Goal: Task Accomplishment & Management: Manage account settings

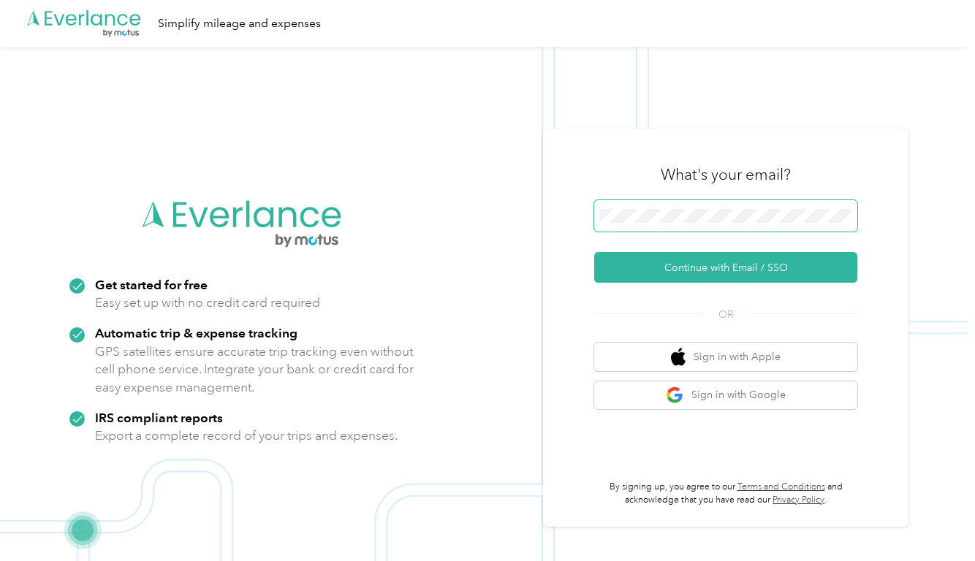
click at [731, 268] on button "Continue with Email / SSO" at bounding box center [725, 267] width 263 height 31
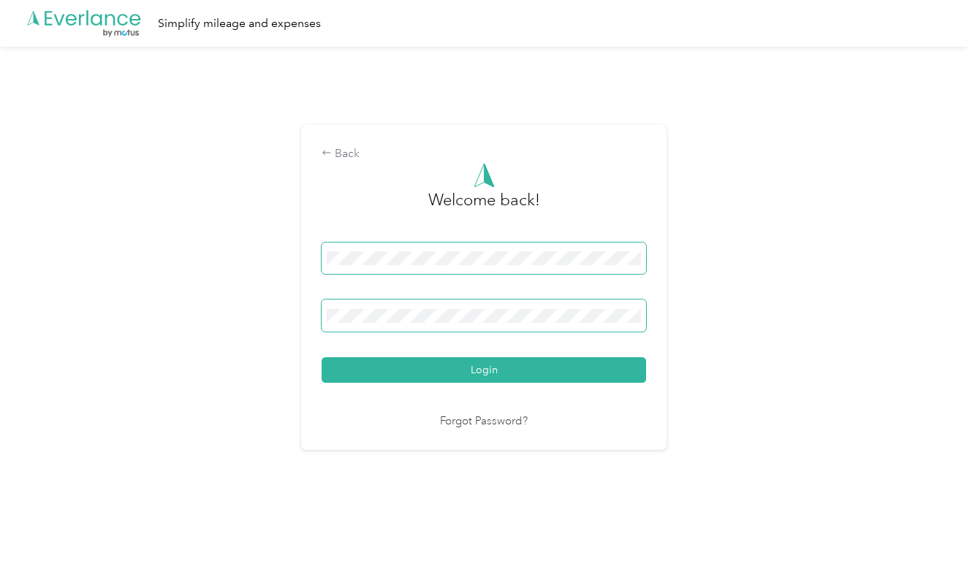
click at [488, 370] on button "Login" at bounding box center [484, 370] width 325 height 26
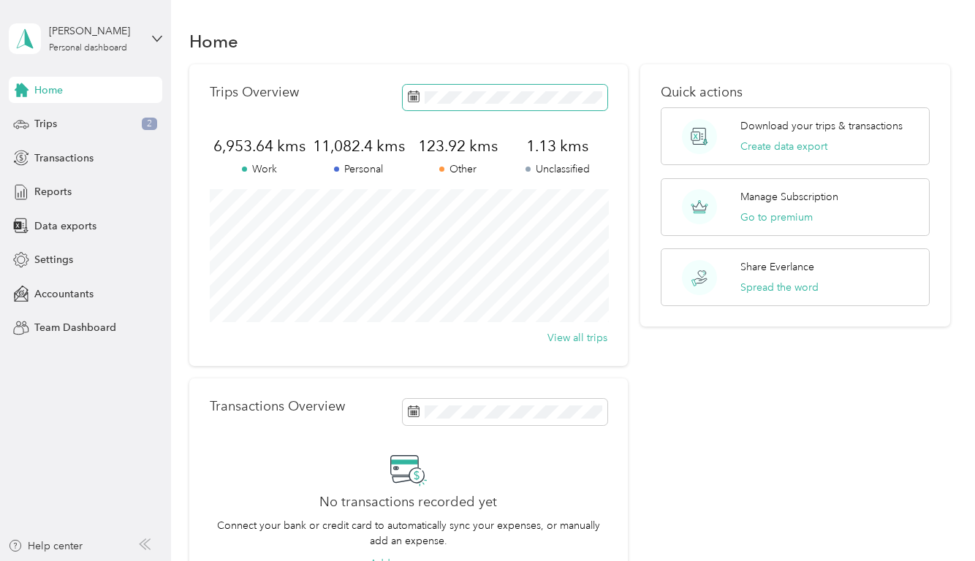
click at [417, 96] on icon at bounding box center [414, 97] width 12 height 12
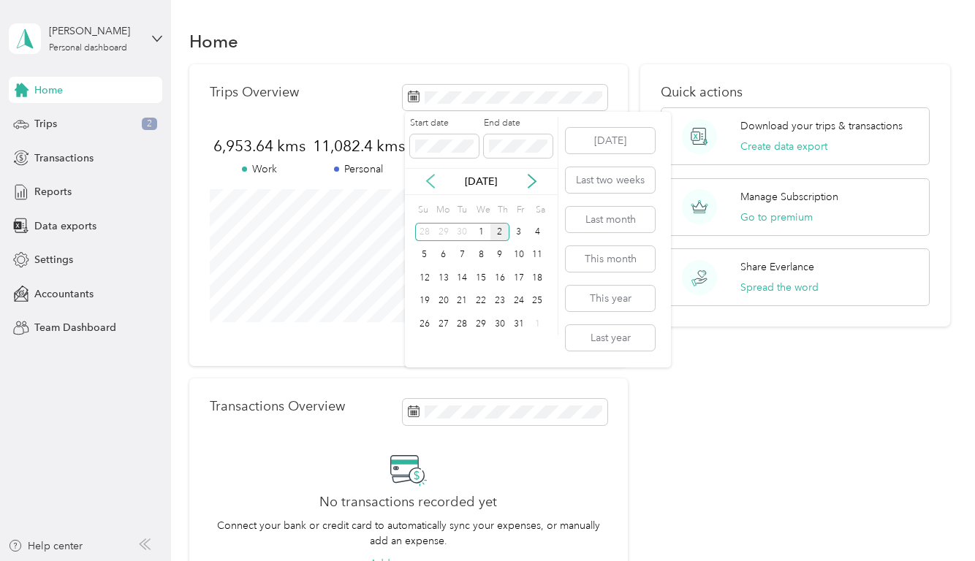
click at [429, 182] on icon at bounding box center [430, 181] width 15 height 15
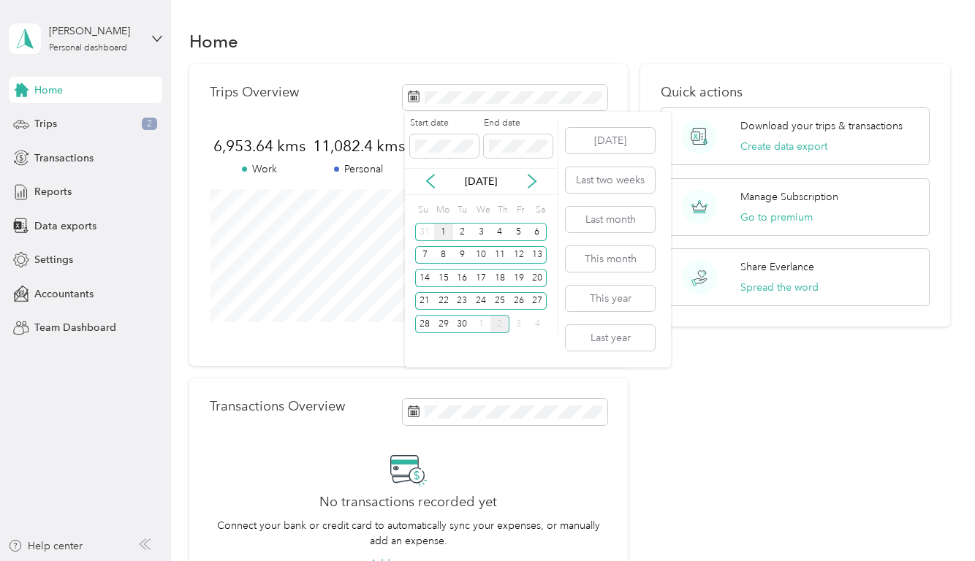
click at [442, 231] on div "1" at bounding box center [443, 232] width 19 height 18
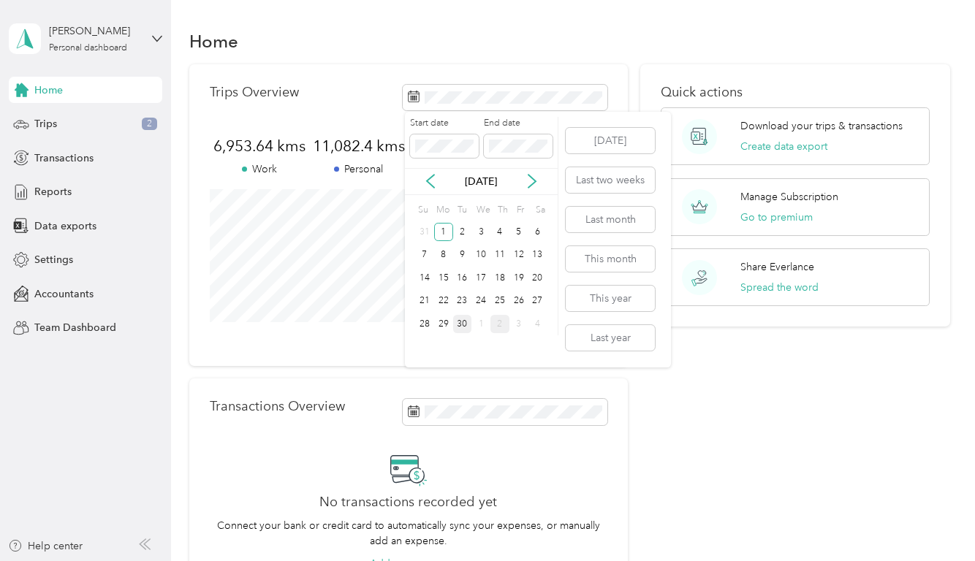
click at [460, 325] on div "30" at bounding box center [462, 324] width 19 height 18
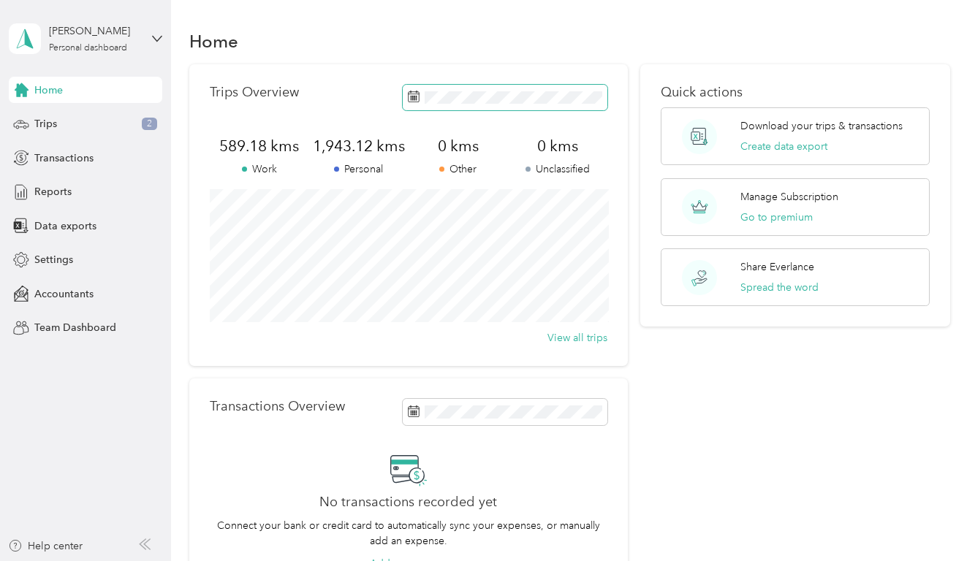
click at [415, 96] on rect at bounding box center [414, 96] width 1 height 1
click at [412, 98] on icon at bounding box center [414, 97] width 12 height 12
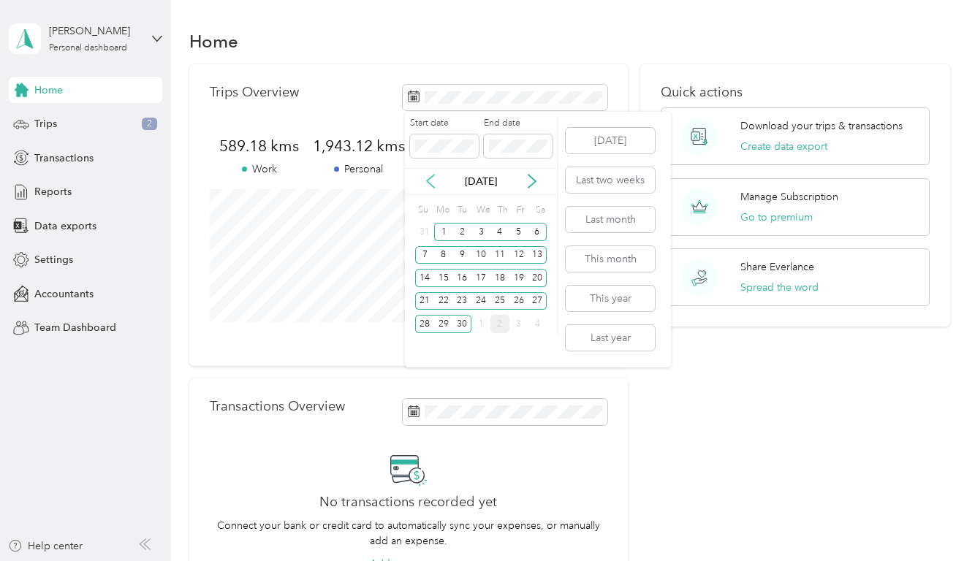
click at [431, 182] on icon at bounding box center [430, 181] width 15 height 15
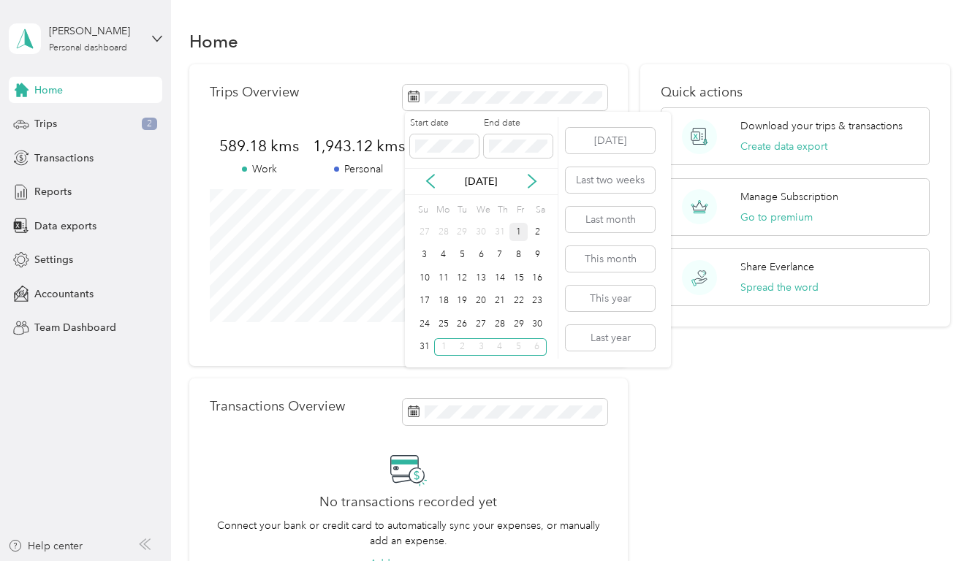
click at [518, 232] on div "1" at bounding box center [518, 232] width 19 height 18
click at [425, 349] on div "31" at bounding box center [424, 347] width 19 height 18
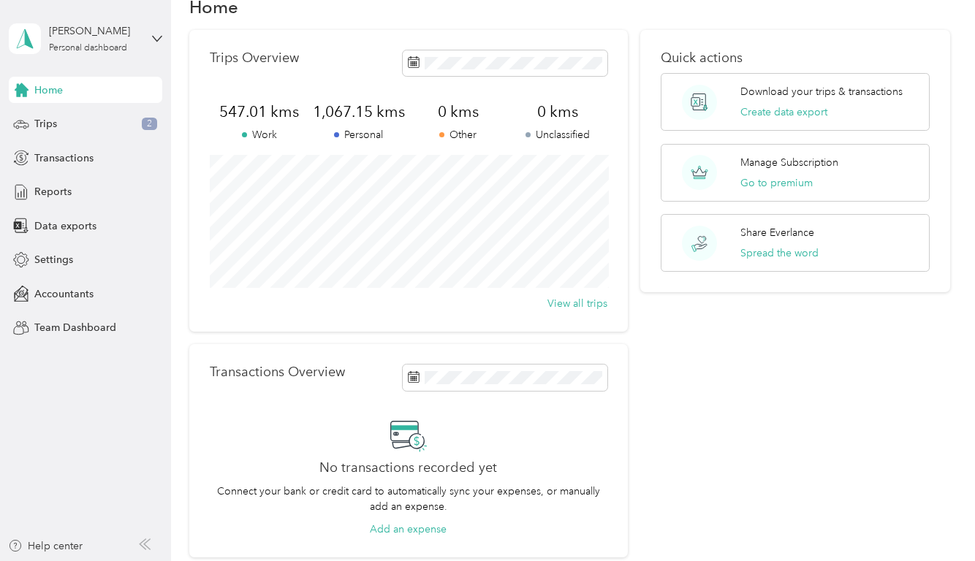
scroll to position [45, 0]
